Goal: Task Accomplishment & Management: Manage account settings

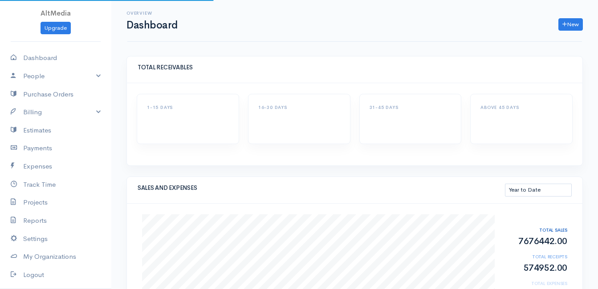
select select "thistoyear"
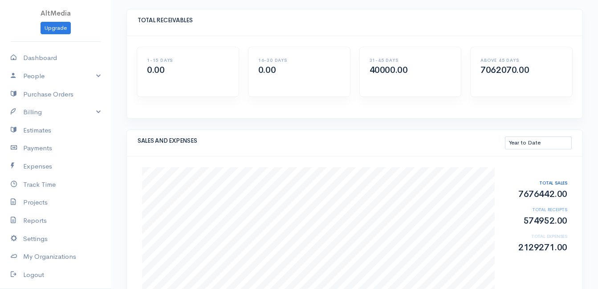
scroll to position [50, 0]
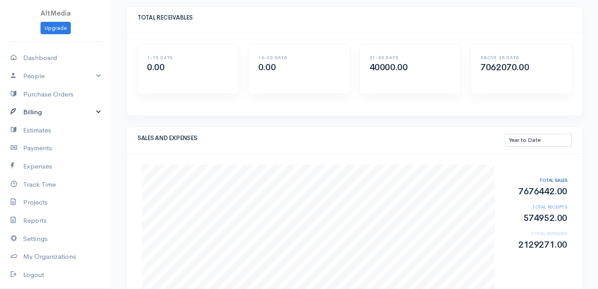
click at [37, 114] on link "Billing" at bounding box center [55, 112] width 111 height 18
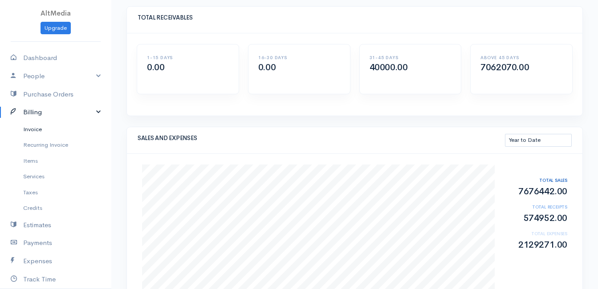
click at [36, 130] on link "Invoice" at bounding box center [55, 130] width 111 height 16
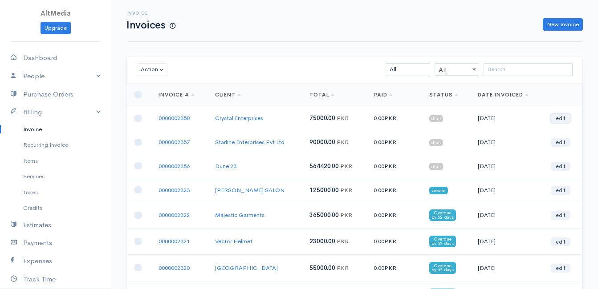
click at [559, 116] on link "edit" at bounding box center [561, 118] width 20 height 9
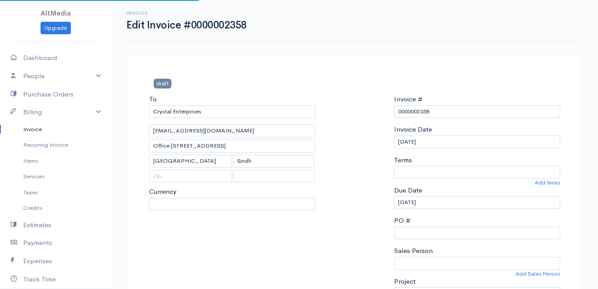
select select
select select "[GEOGRAPHIC_DATA]"
select select "PKR"
select select "0"
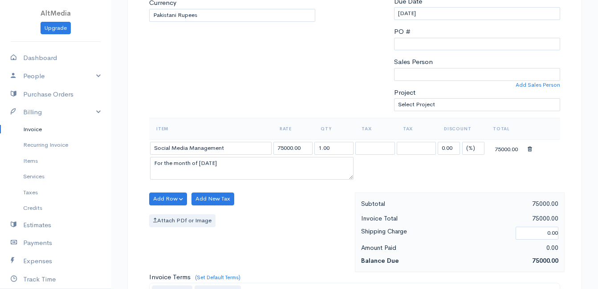
scroll to position [200, 0]
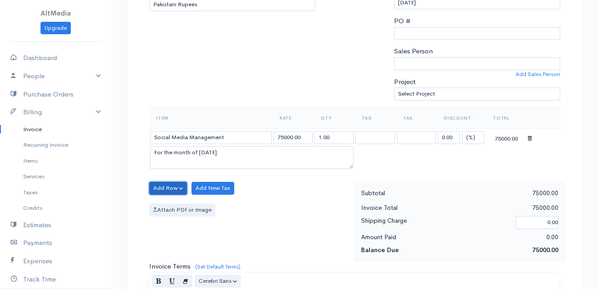
click at [163, 187] on button "Add Row" at bounding box center [168, 188] width 38 height 13
click at [190, 209] on link "Add Item Row" at bounding box center [185, 207] width 70 height 16
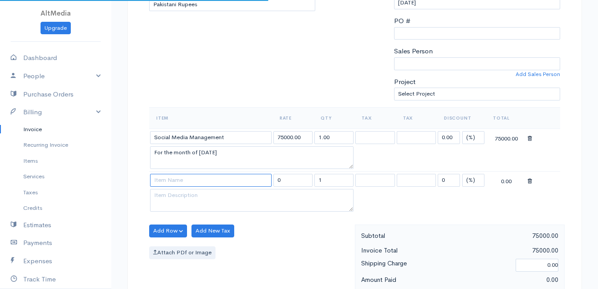
click at [231, 178] on input at bounding box center [211, 180] width 122 height 13
type input "Domain"
type input "11600.00"
type textarea "2 Years registration"
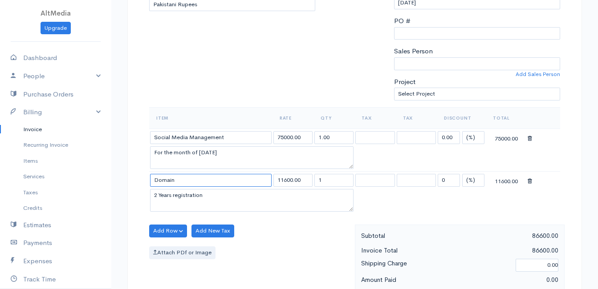
type input "Domain"
type input "5700"
click at [244, 204] on textarea "2 Years registration" at bounding box center [252, 200] width 204 height 23
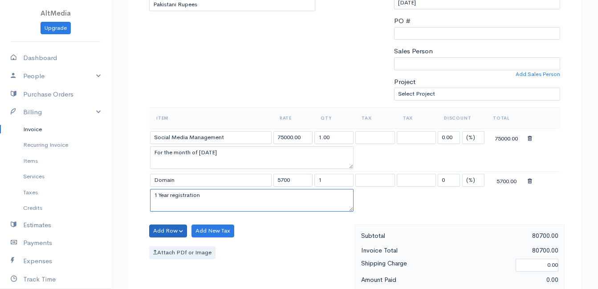
type textarea "1 Year registration"
click at [174, 228] on button "Add Row" at bounding box center [168, 231] width 38 height 13
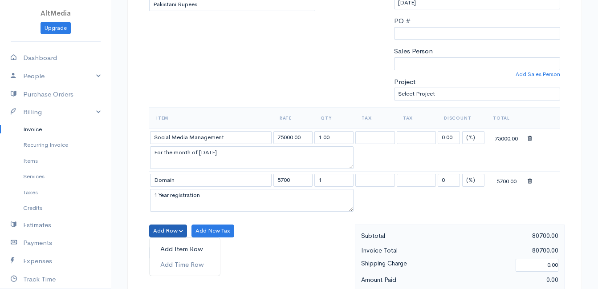
click at [170, 249] on link "Add Item Row" at bounding box center [185, 250] width 70 height 16
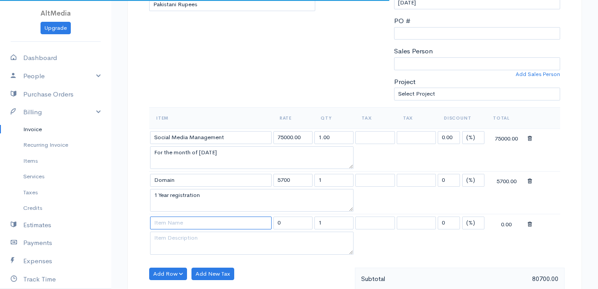
click at [207, 217] on input at bounding box center [211, 223] width 122 height 13
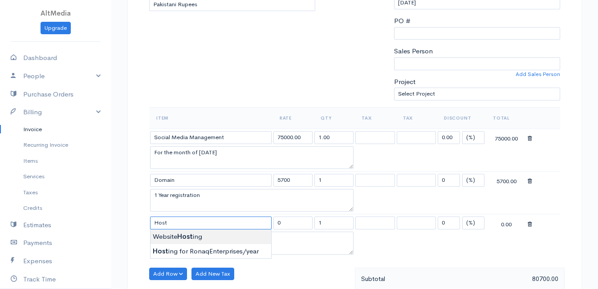
type input "Website Hosting"
type input "5000.00"
type textarea "1 Year"
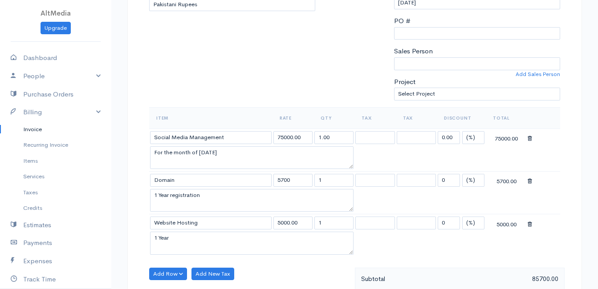
click at [193, 240] on body "AltMedia Upgrade Dashboard People Clients Vendors Staff Users Purchase Orders B…" at bounding box center [299, 253] width 598 height 907
drag, startPoint x: 304, startPoint y: 224, endPoint x: 249, endPoint y: 224, distance: 55.2
click at [249, 224] on tr "Website Hosting 5000.00 1 Service Tax 13% Service Tax Bank Charges Service Tax …" at bounding box center [354, 223] width 411 height 17
type input "10000.00"
click at [236, 240] on textarea "1 Year" at bounding box center [252, 243] width 204 height 23
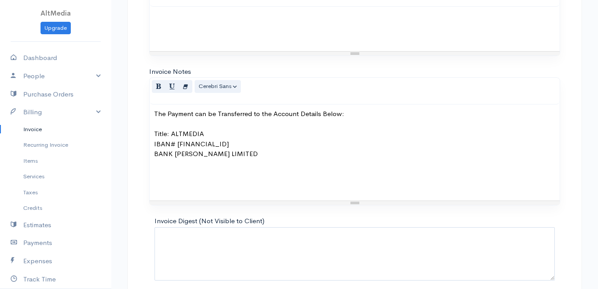
scroll to position [618, 0]
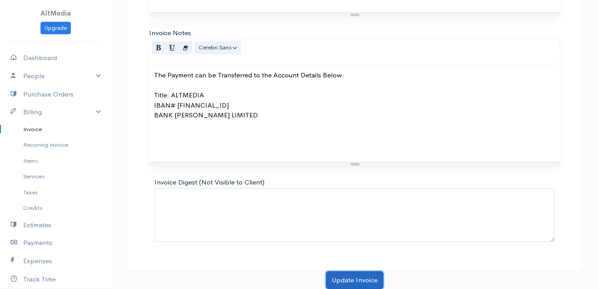
click at [335, 277] on button "Update Invoice" at bounding box center [354, 281] width 57 height 18
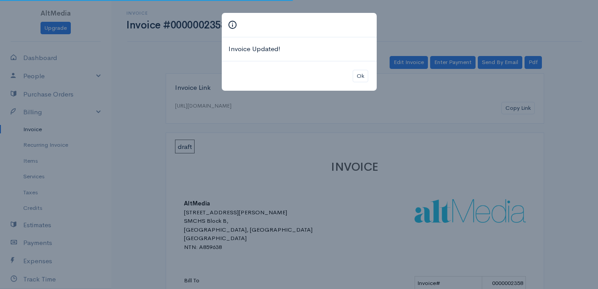
drag, startPoint x: 604, startPoint y: 208, endPoint x: 601, endPoint y: 196, distance: 11.7
click at [598, 196] on html "AltMedia Upgrade Dashboard People Clients Vendors Staff Users Purchase Orders B…" at bounding box center [299, 144] width 598 height 289
click at [355, 76] on button "Ok" at bounding box center [361, 76] width 16 height 13
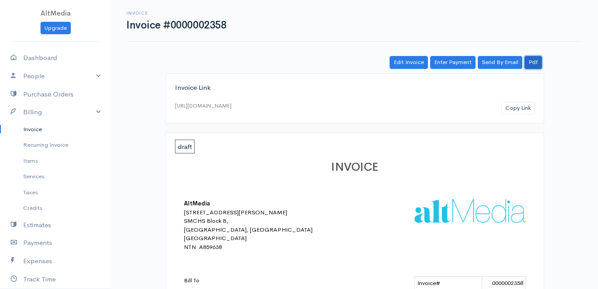
click at [538, 67] on link "Pdf" at bounding box center [533, 62] width 17 height 13
